Goal: Task Accomplishment & Management: Use online tool/utility

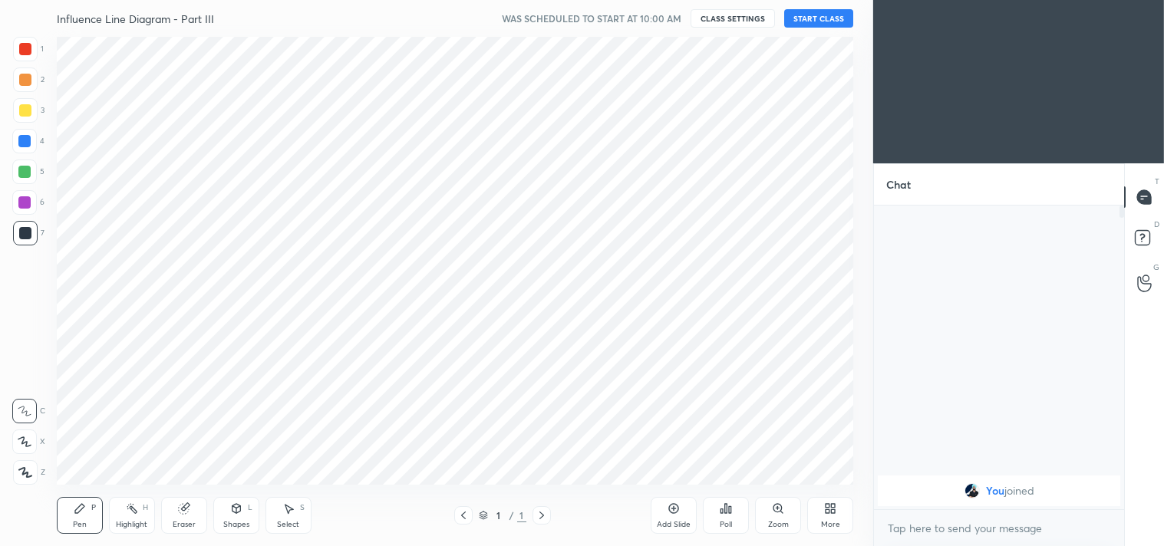
scroll to position [448, 811]
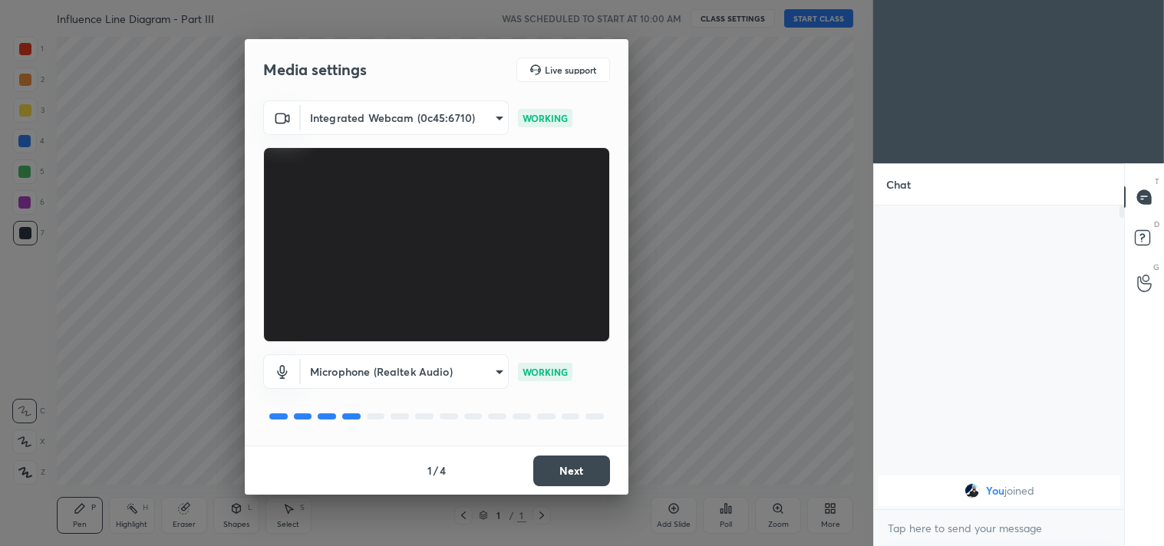
click at [579, 462] on button "Next" at bounding box center [571, 471] width 77 height 31
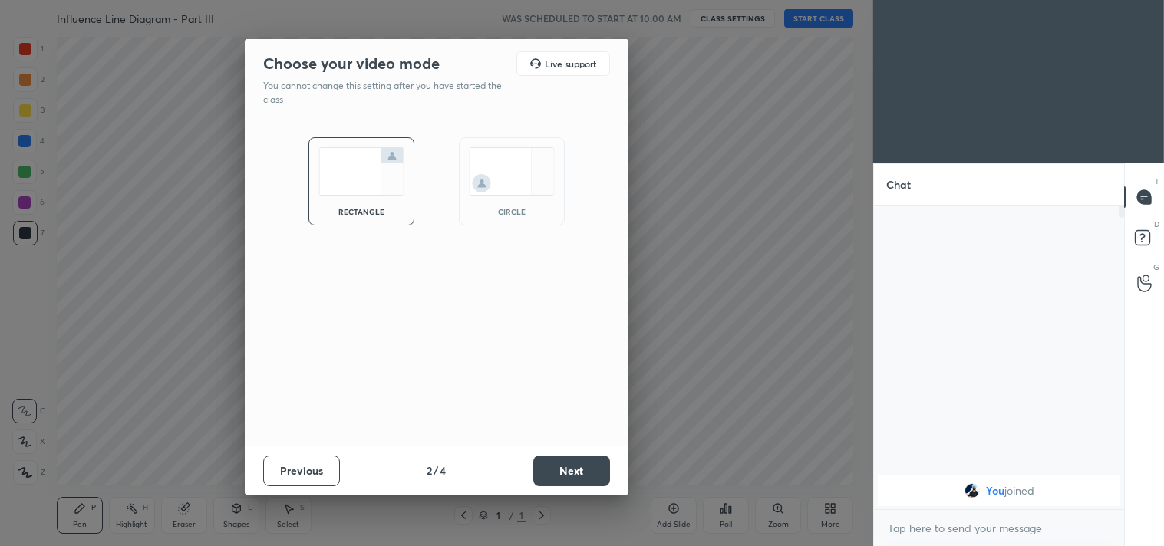
click at [579, 462] on button "Next" at bounding box center [571, 471] width 77 height 31
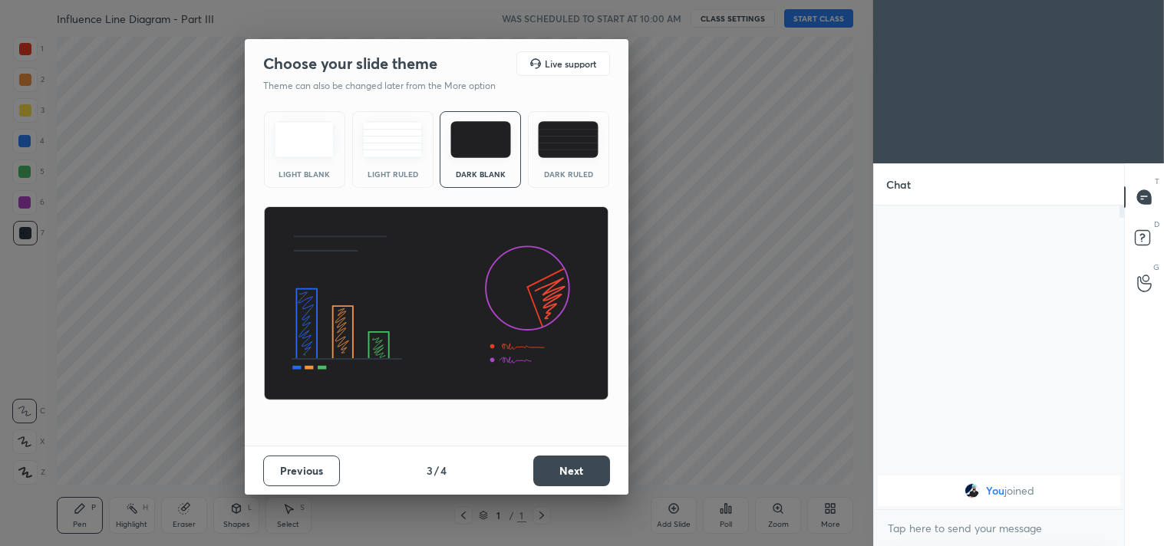
click at [579, 462] on button "Next" at bounding box center [571, 471] width 77 height 31
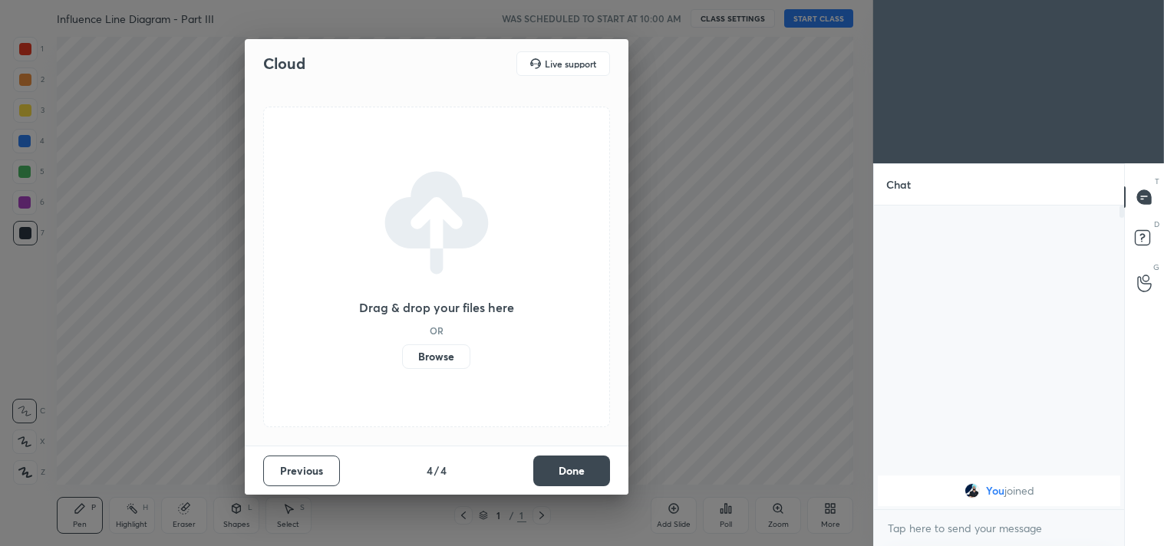
click at [579, 462] on button "Done" at bounding box center [571, 471] width 77 height 31
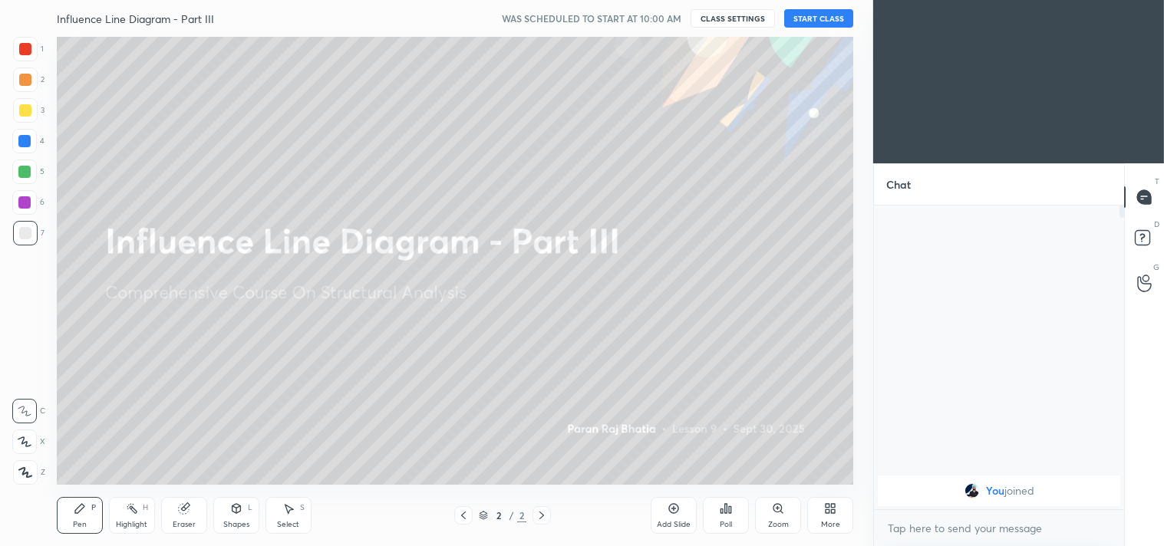
click at [822, 20] on button "START CLASS" at bounding box center [818, 18] width 69 height 18
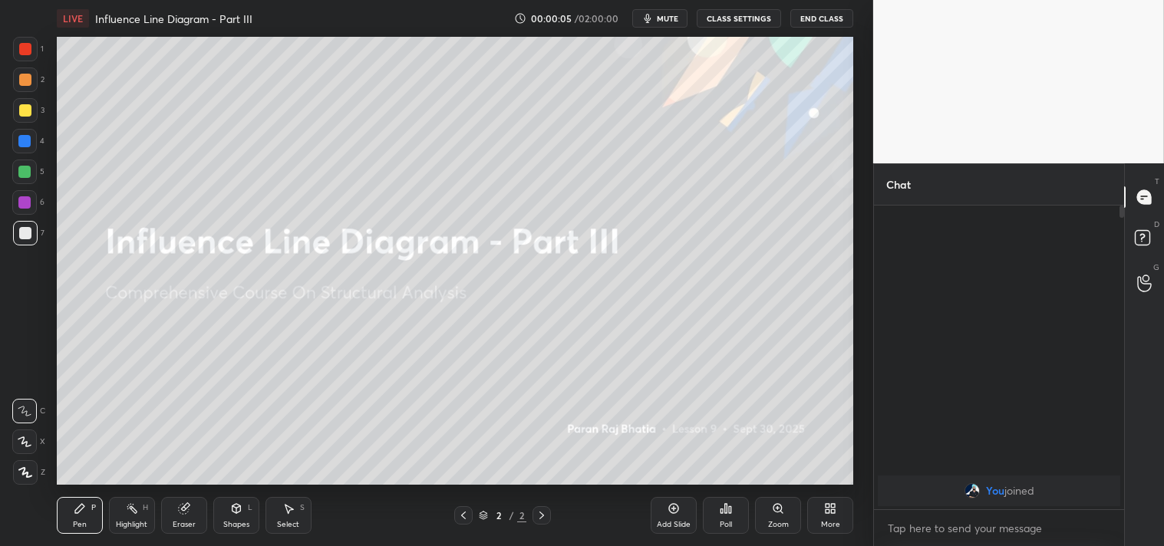
click at [668, 18] on span "mute" at bounding box center [667, 18] width 21 height 11
click at [813, 25] on button "End Class" at bounding box center [821, 18] width 63 height 18
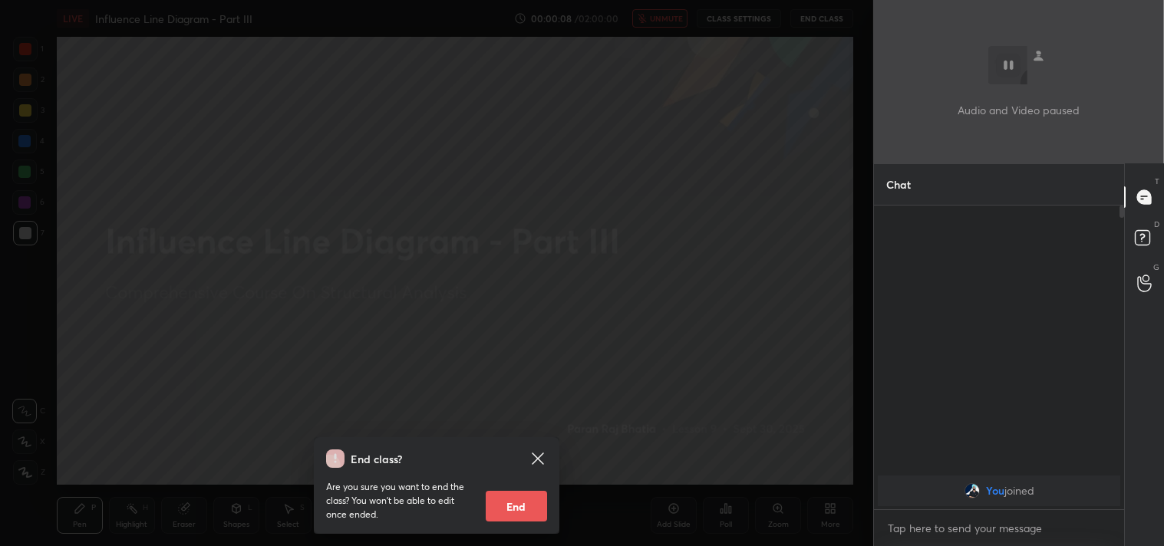
click at [516, 506] on button "End" at bounding box center [516, 506] width 61 height 31
type textarea "x"
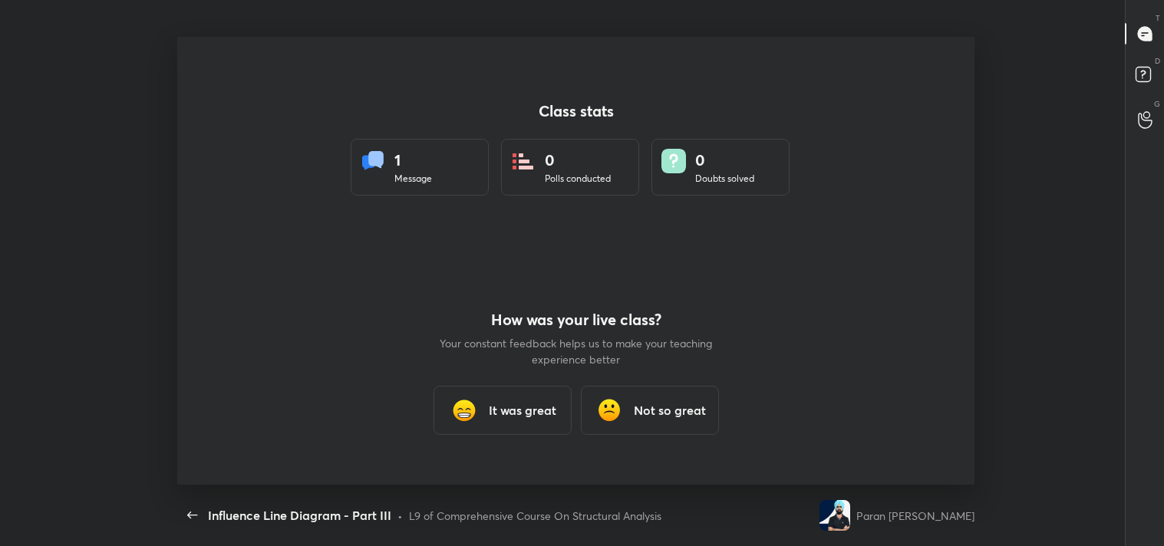
scroll to position [448, 1040]
